Goal: Find specific page/section: Find specific page/section

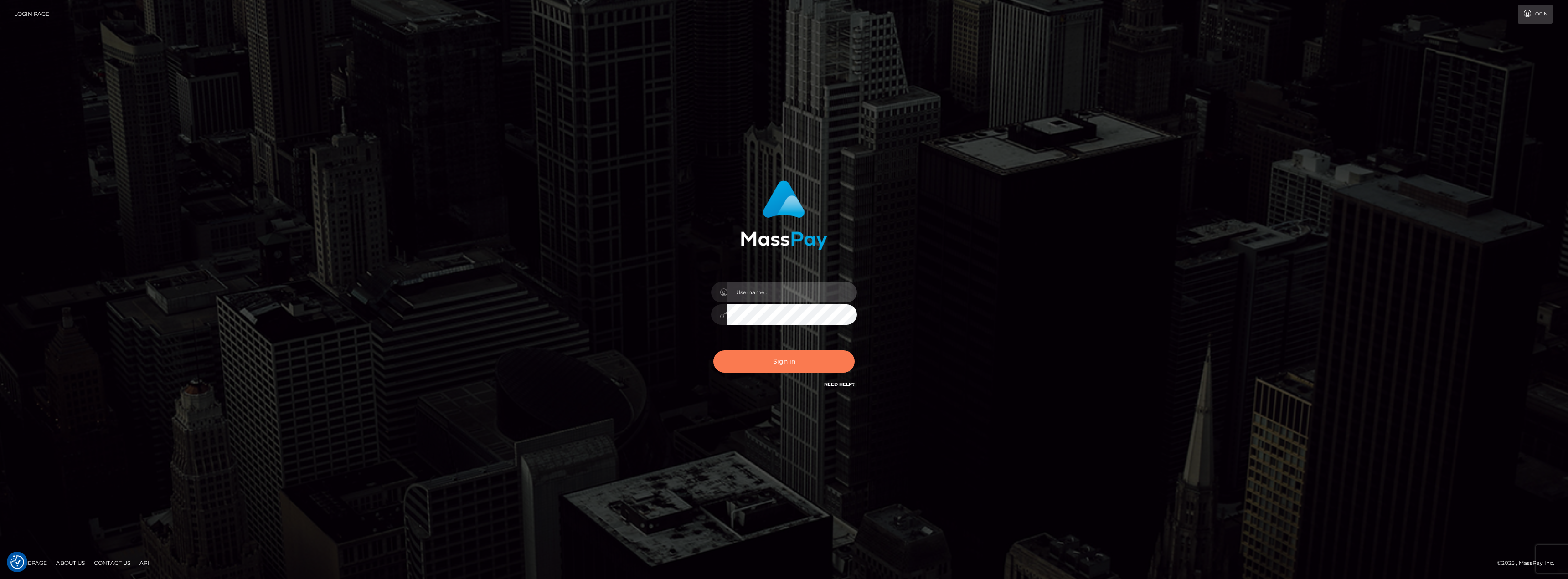
type input "chelsea.whop"
click at [802, 372] on button "Sign in" at bounding box center [784, 361] width 141 height 23
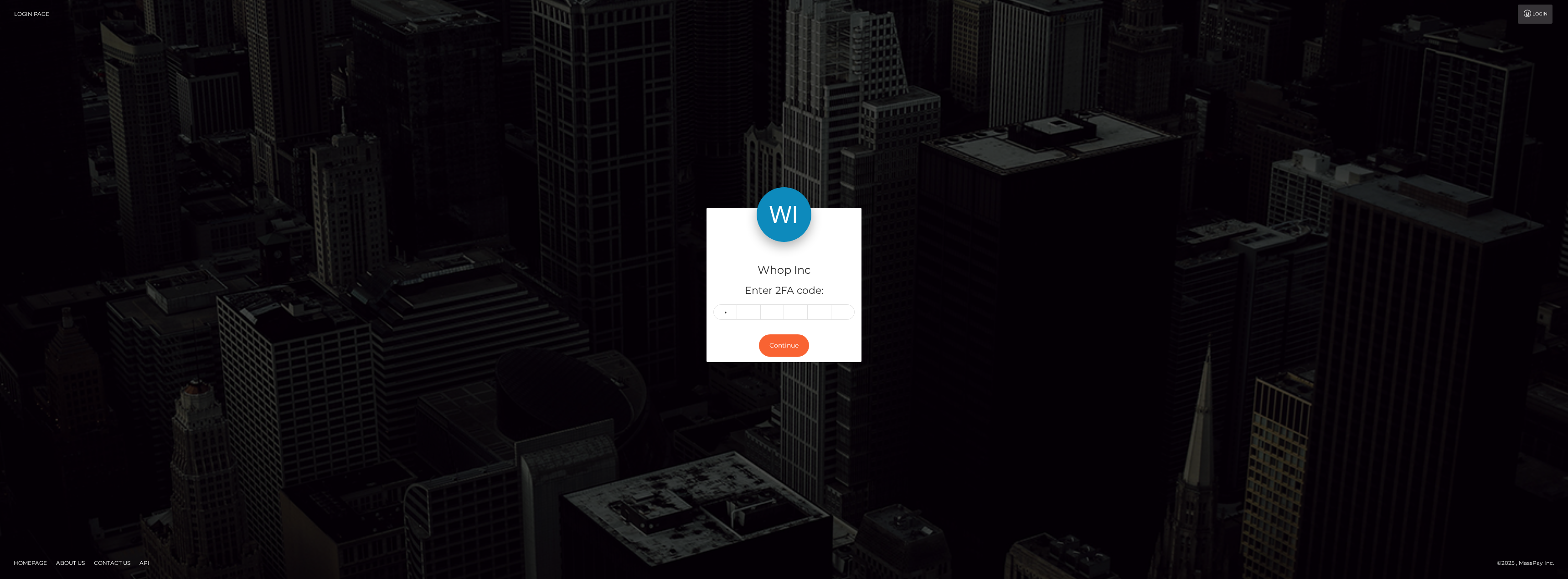
type input "1"
type input "4"
type input "7"
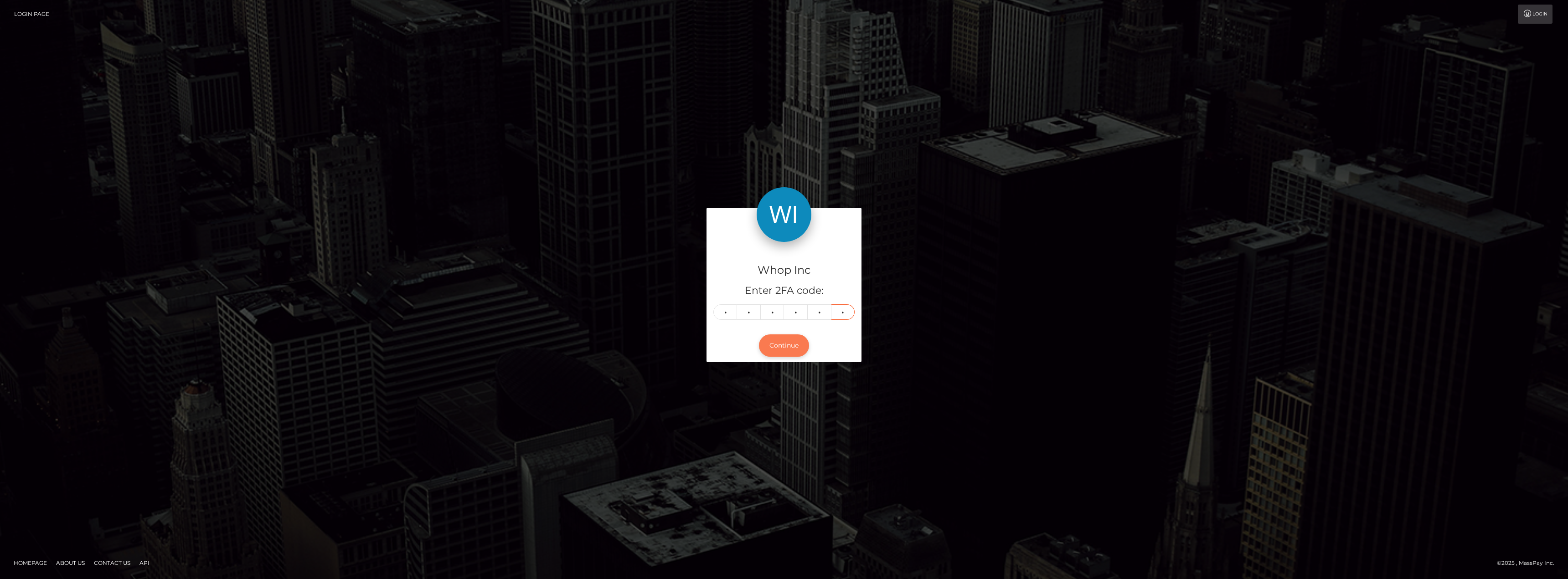
type input "3"
click at [788, 350] on button "Continue" at bounding box center [784, 345] width 50 height 23
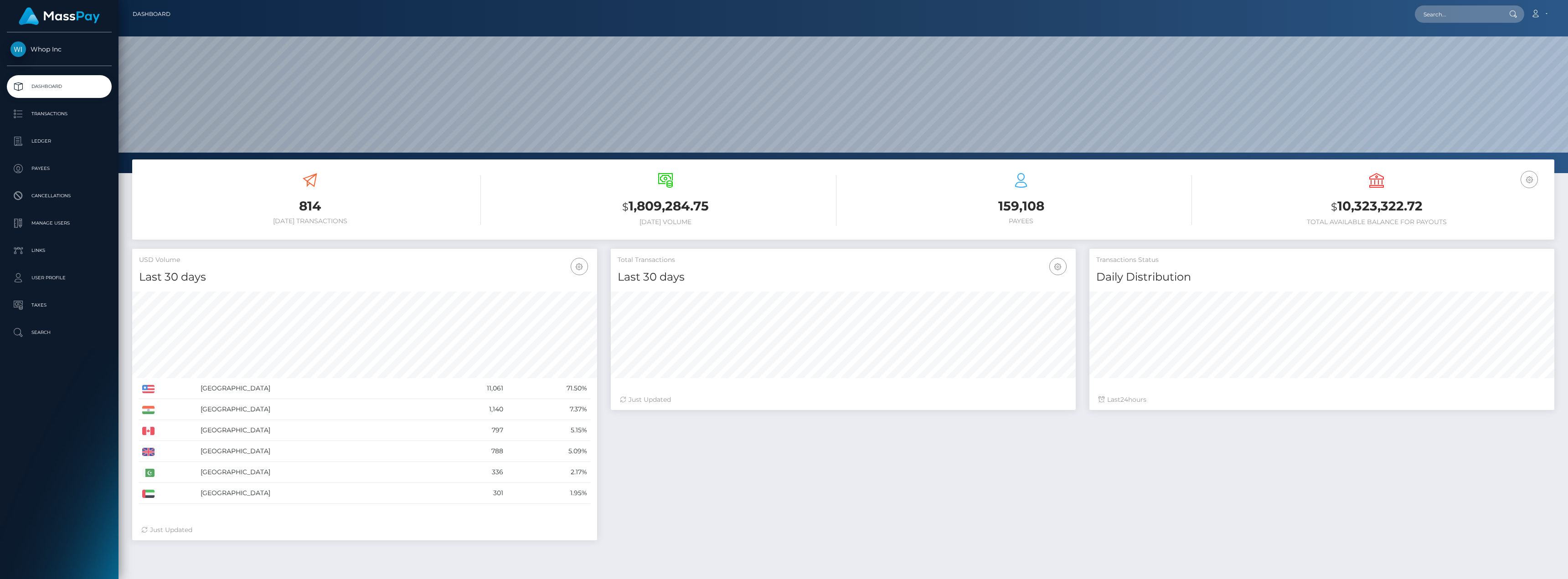
scroll to position [162, 465]
click at [49, 139] on p "Ledger" at bounding box center [59, 141] width 97 height 13
